Goal: Task Accomplishment & Management: Complete application form

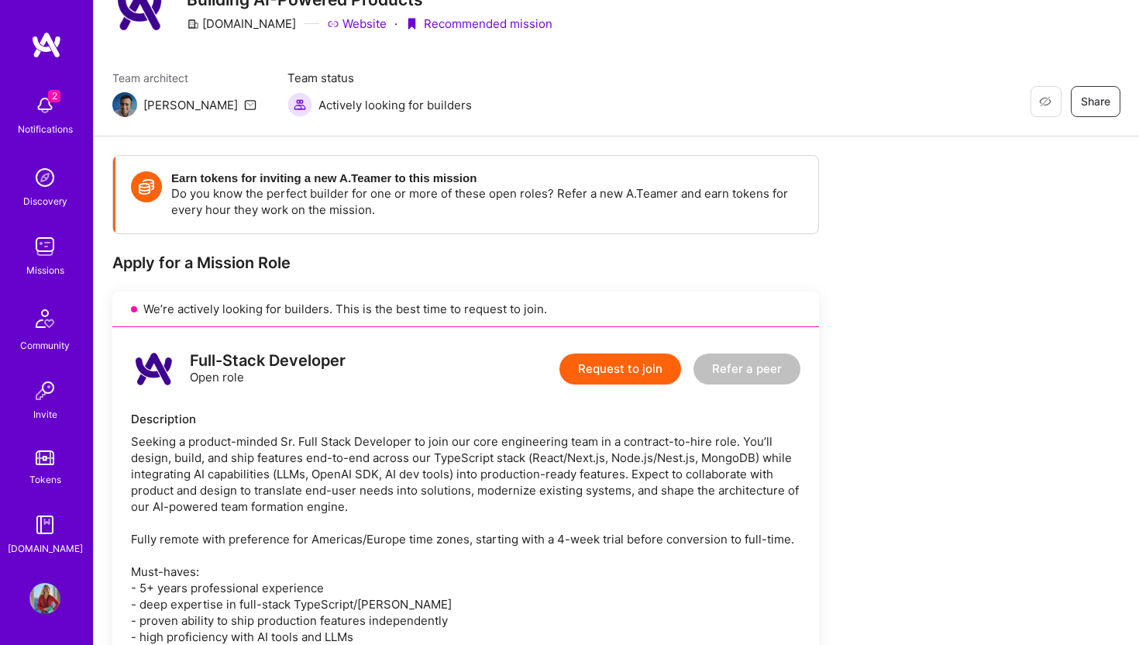
scroll to position [73, 0]
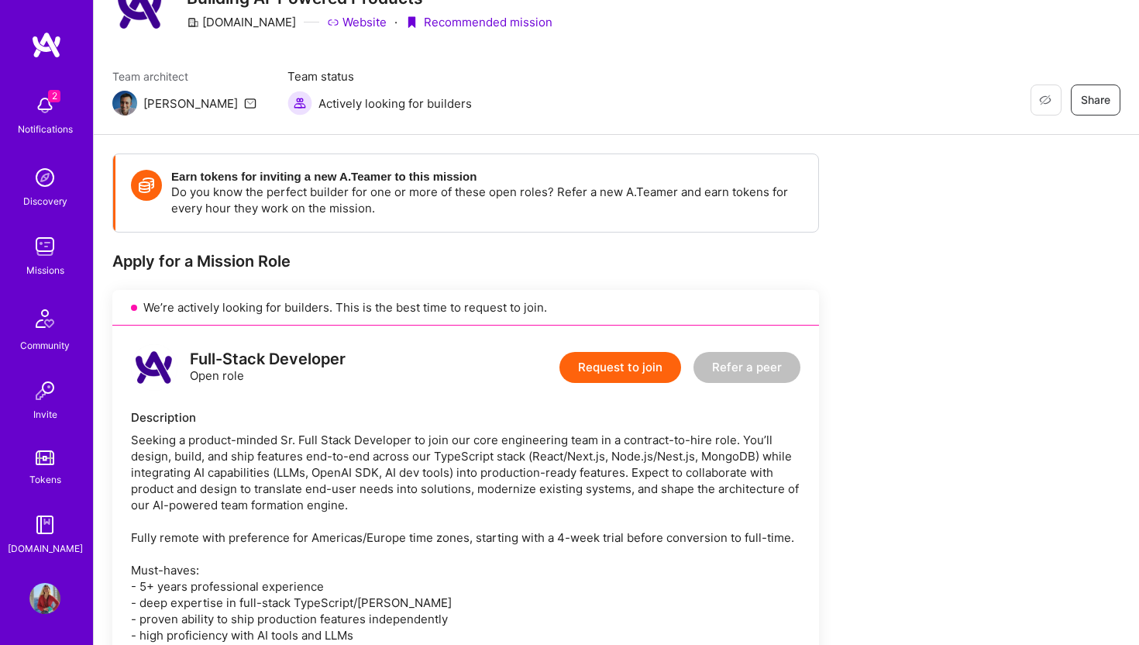
click at [614, 370] on button "Request to join" at bounding box center [621, 367] width 122 height 31
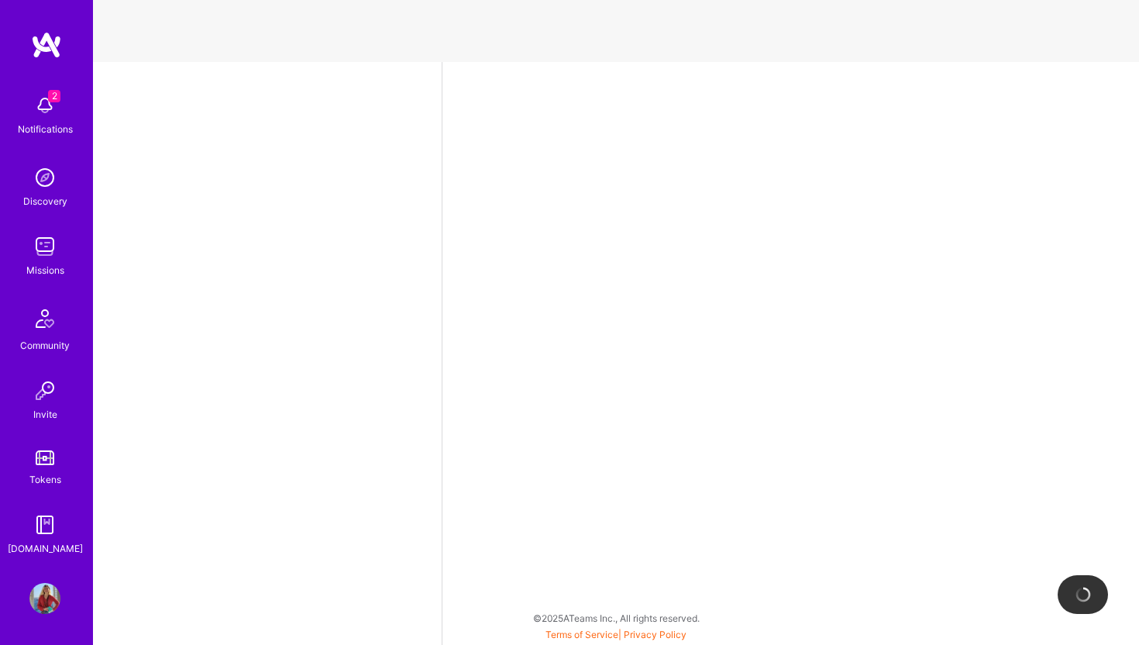
select select "GB"
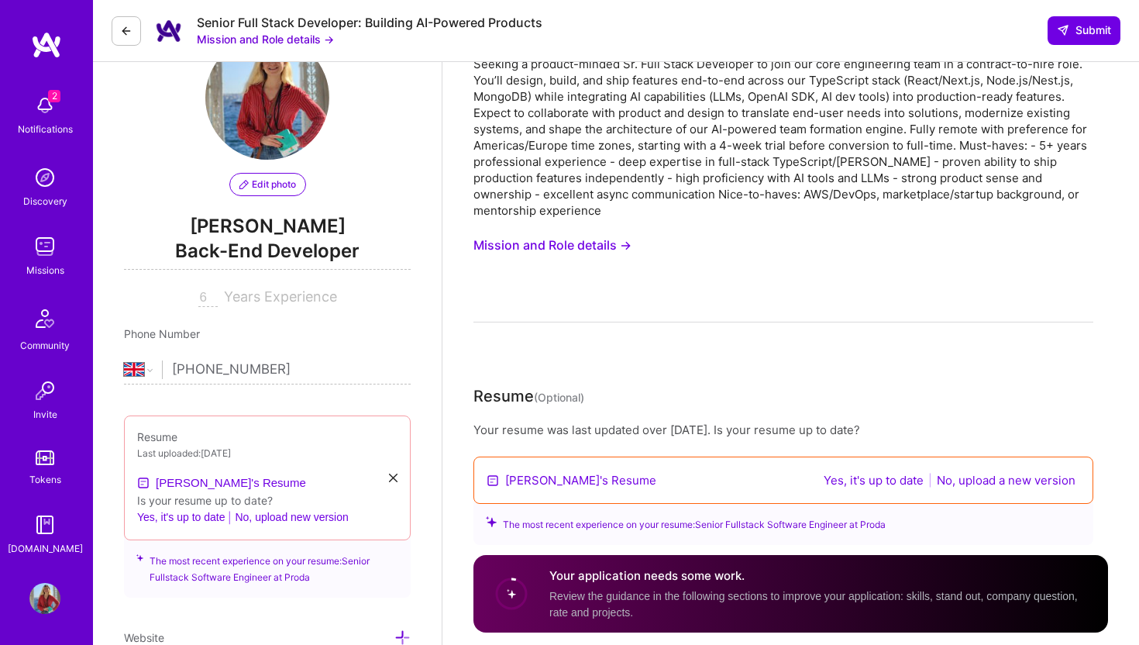
scroll to position [64, 0]
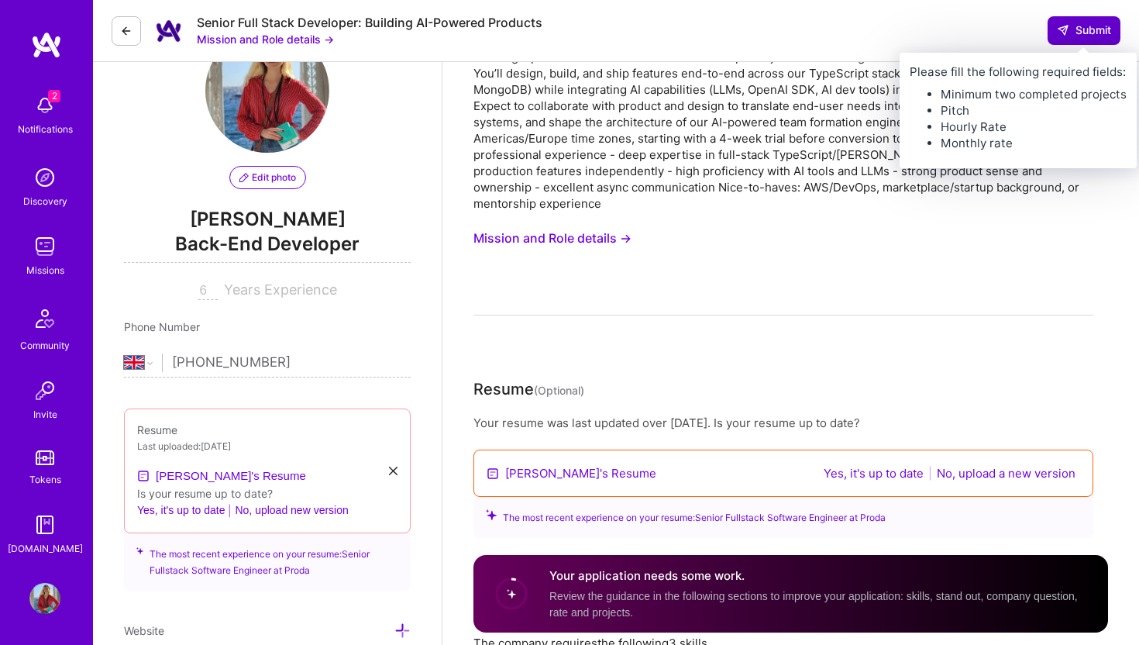
click at [1080, 27] on span "Submit" at bounding box center [1084, 30] width 54 height 16
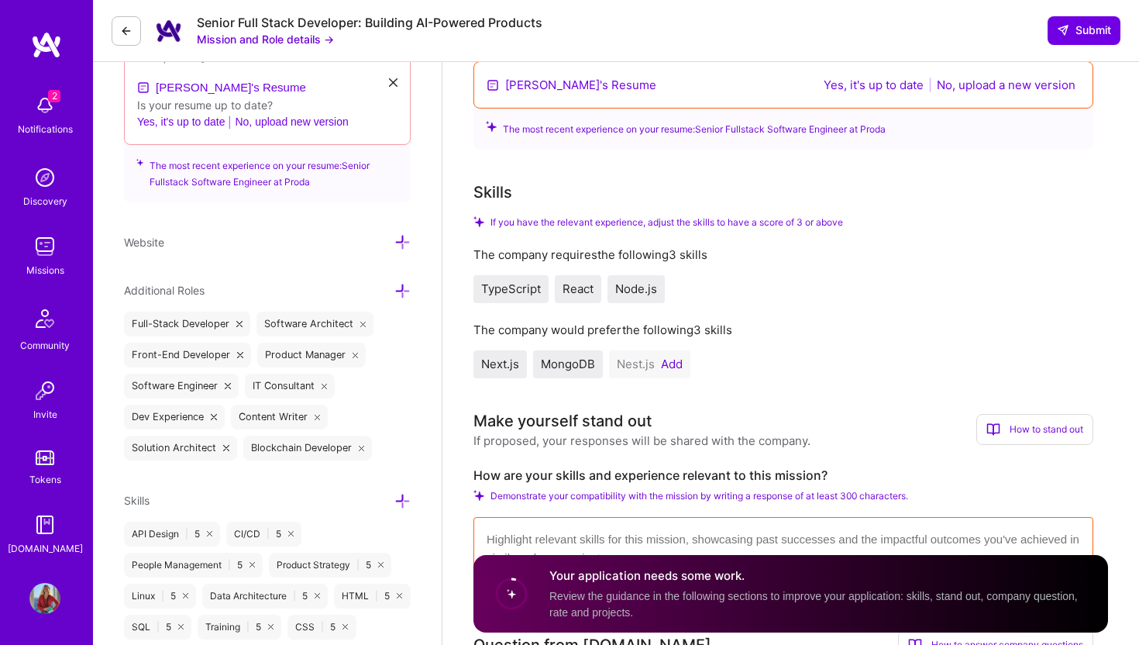
scroll to position [485, 0]
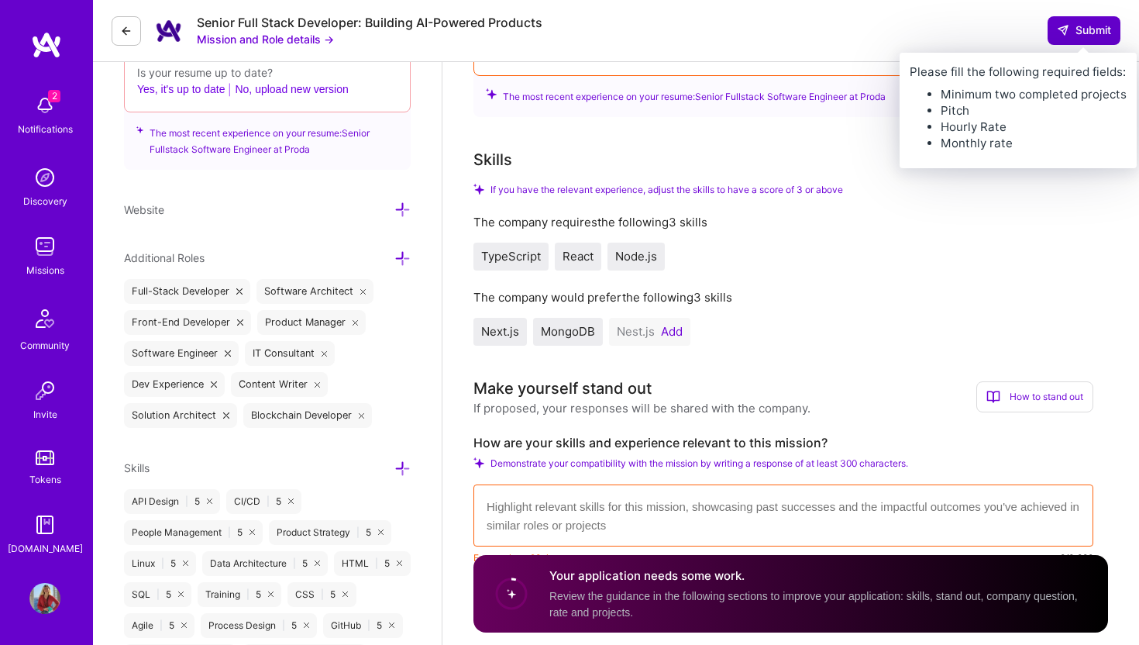
click at [1089, 20] on button "Submit" at bounding box center [1084, 30] width 73 height 28
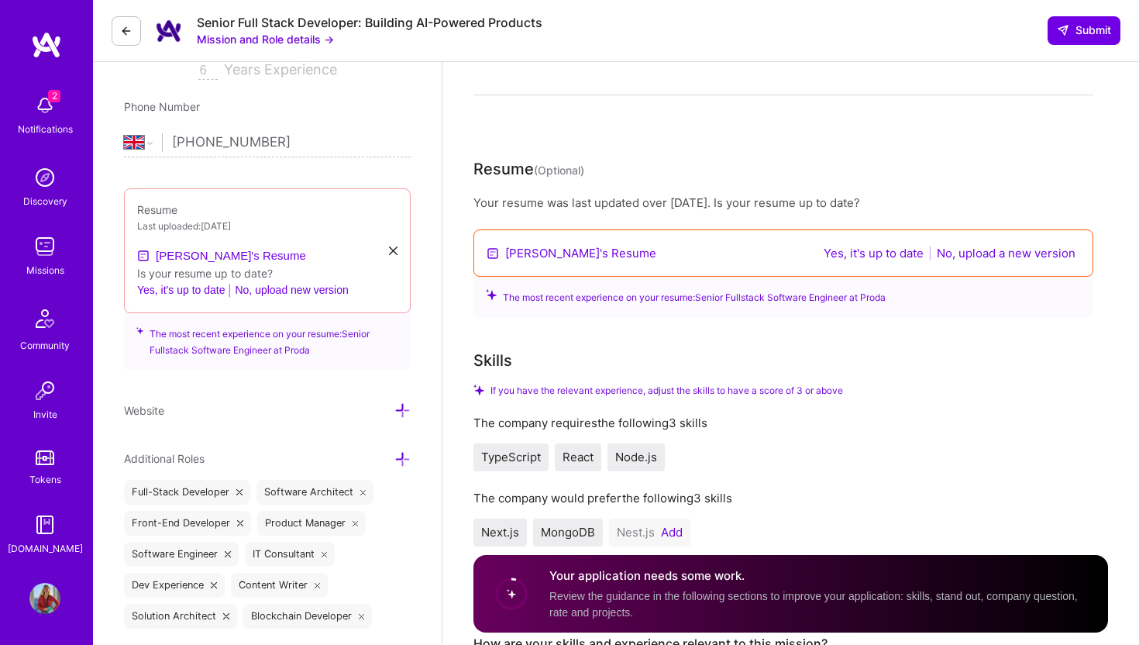
scroll to position [265, 0]
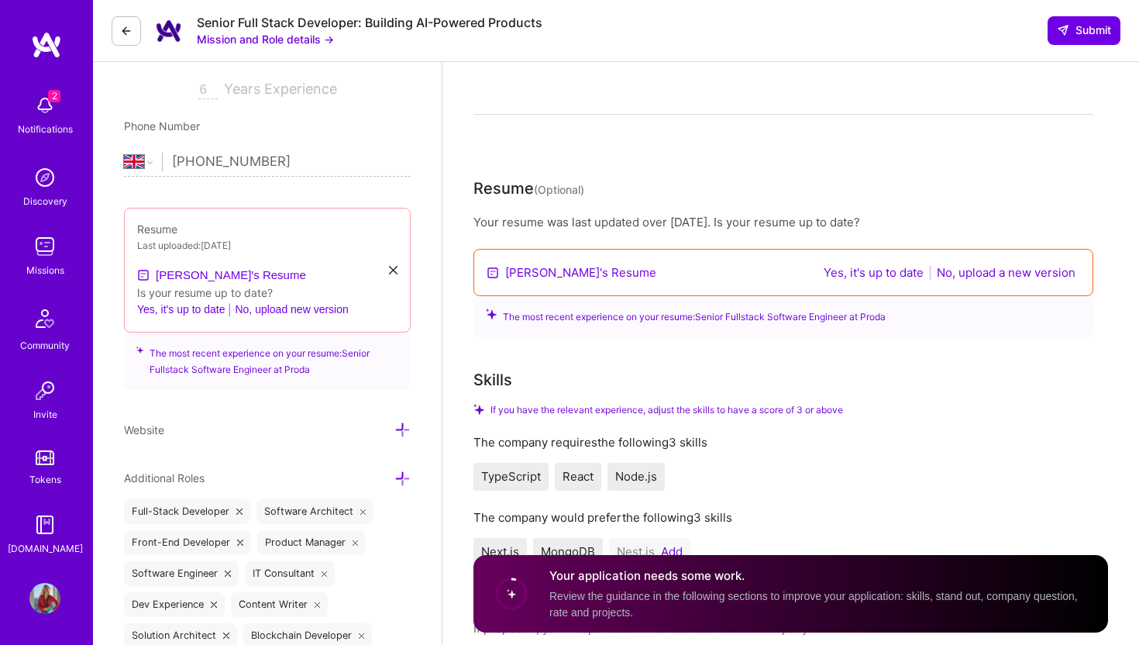
click at [869, 275] on button "Yes, it's up to date" at bounding box center [873, 273] width 109 height 18
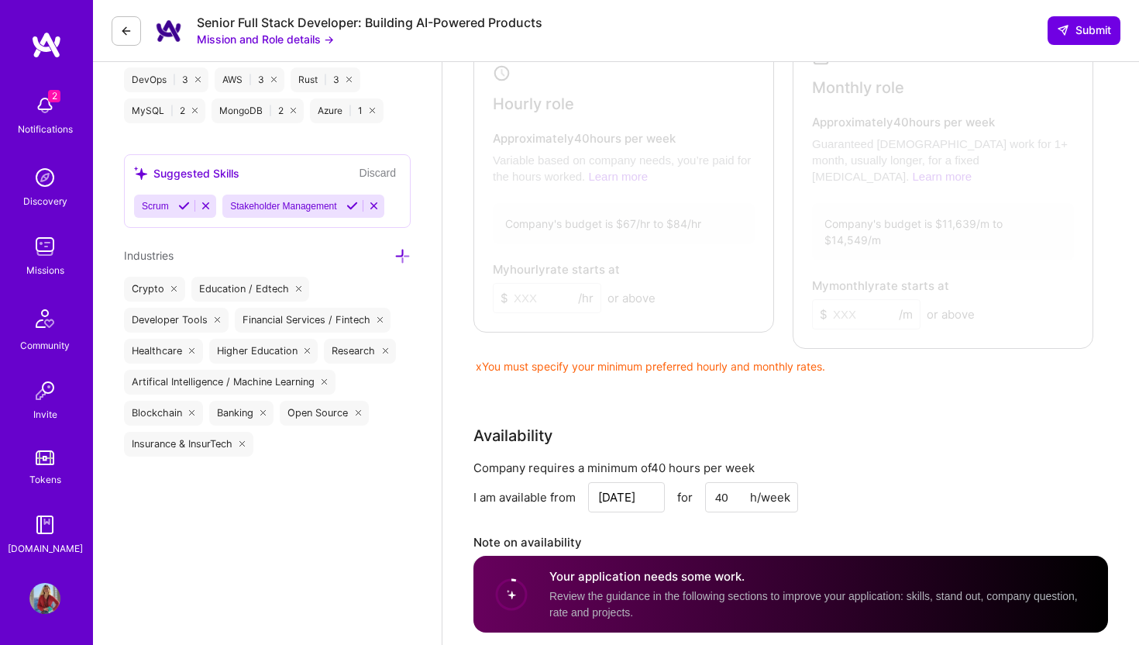
scroll to position [1149, 0]
